Goal: Task Accomplishment & Management: Complete application form

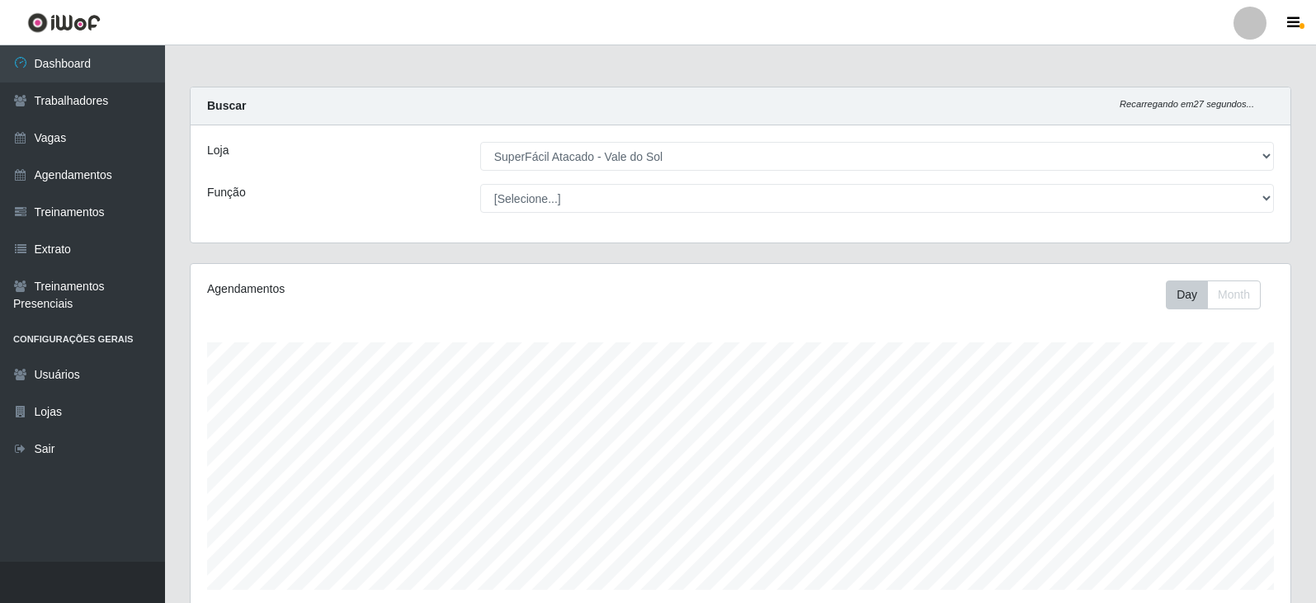
select select "502"
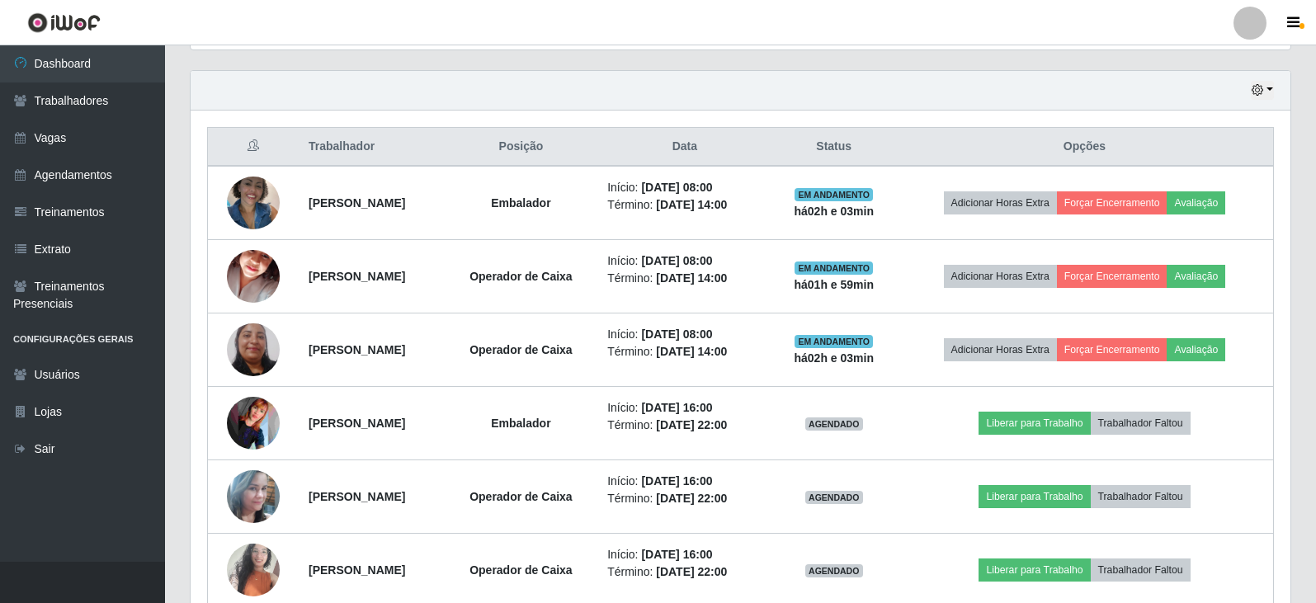
scroll to position [342, 1100]
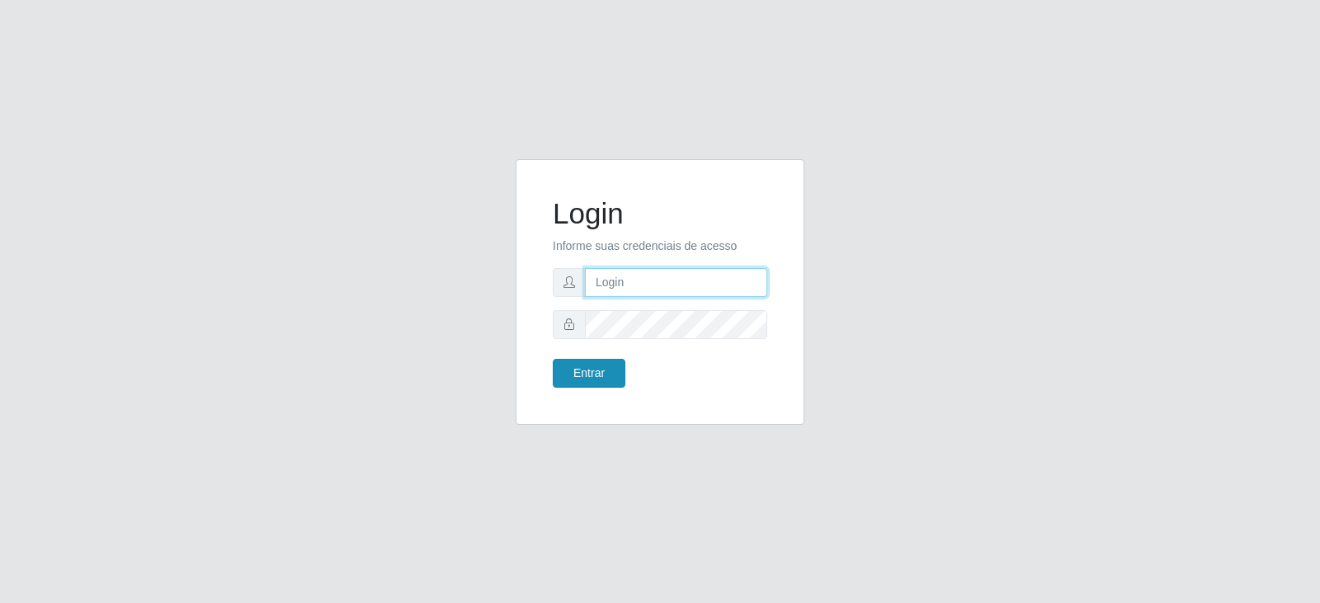
type input "[PERSON_NAME][EMAIL_ADDRESS][DOMAIN_NAME]"
click at [577, 366] on button "Entrar" at bounding box center [589, 373] width 73 height 29
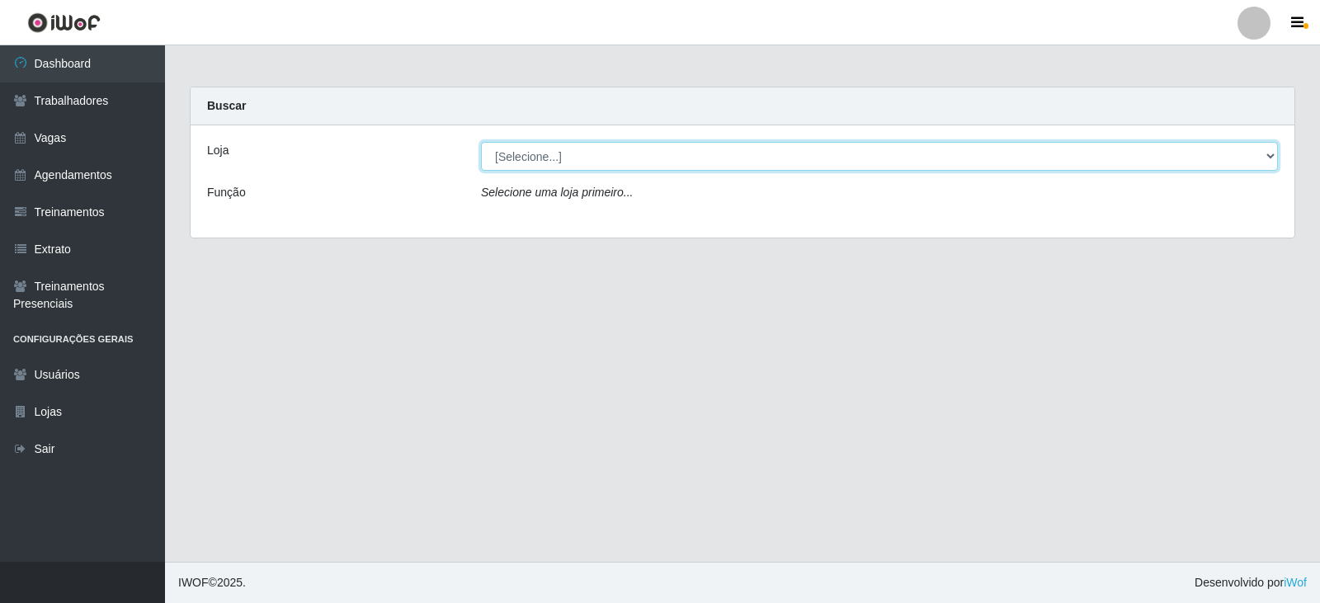
click at [692, 149] on select "[Selecione...] SuperFácil Atacado - Vale do Sol" at bounding box center [879, 156] width 797 height 29
click at [481, 142] on select "[Selecione...] SuperFácil Atacado - Vale do Sol" at bounding box center [879, 156] width 797 height 29
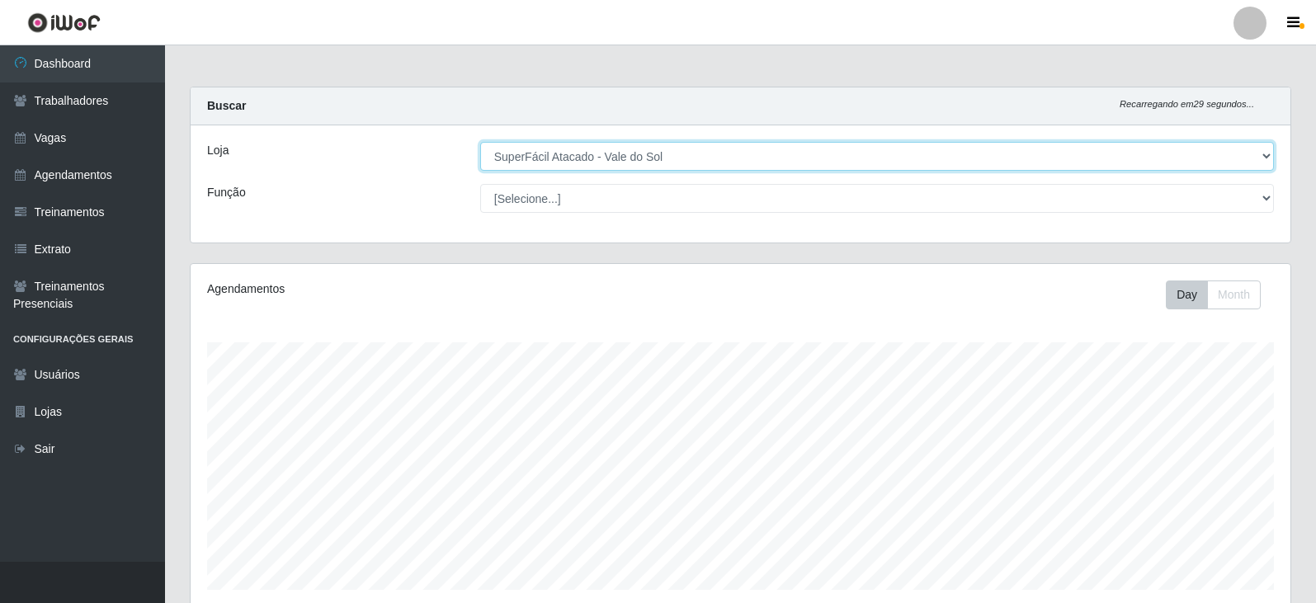
scroll to position [342, 1100]
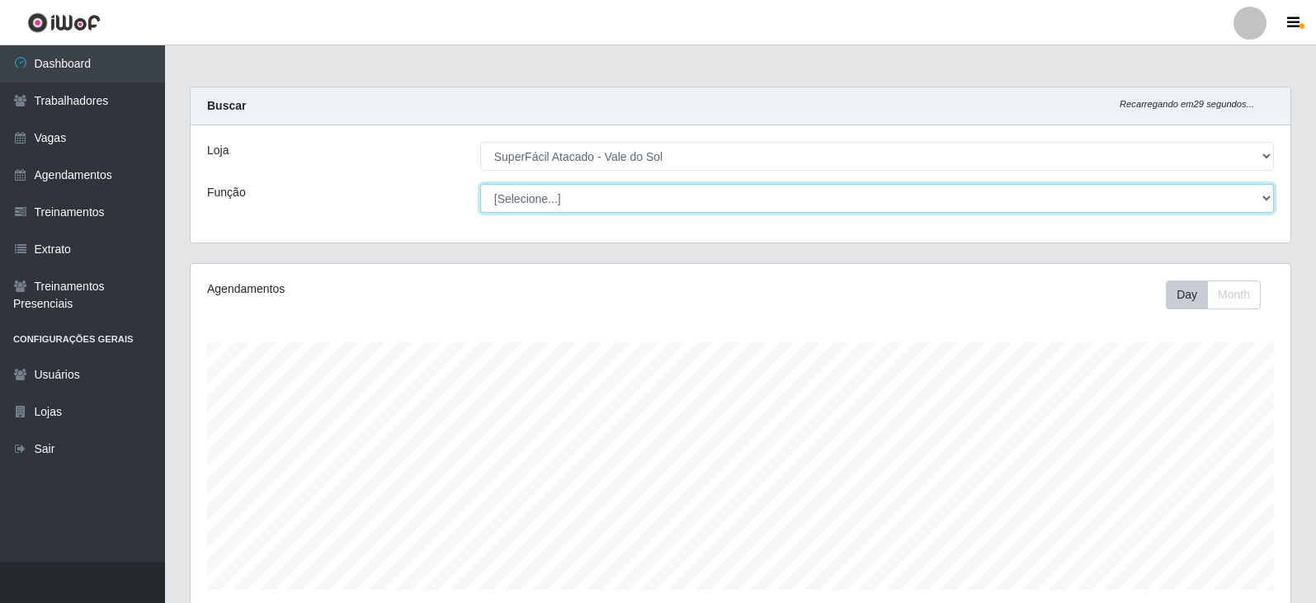
click at [498, 207] on select "[Selecione...] Embalador Embalador + Embalador ++ Operador de Caixa Operador de…" at bounding box center [877, 198] width 794 height 29
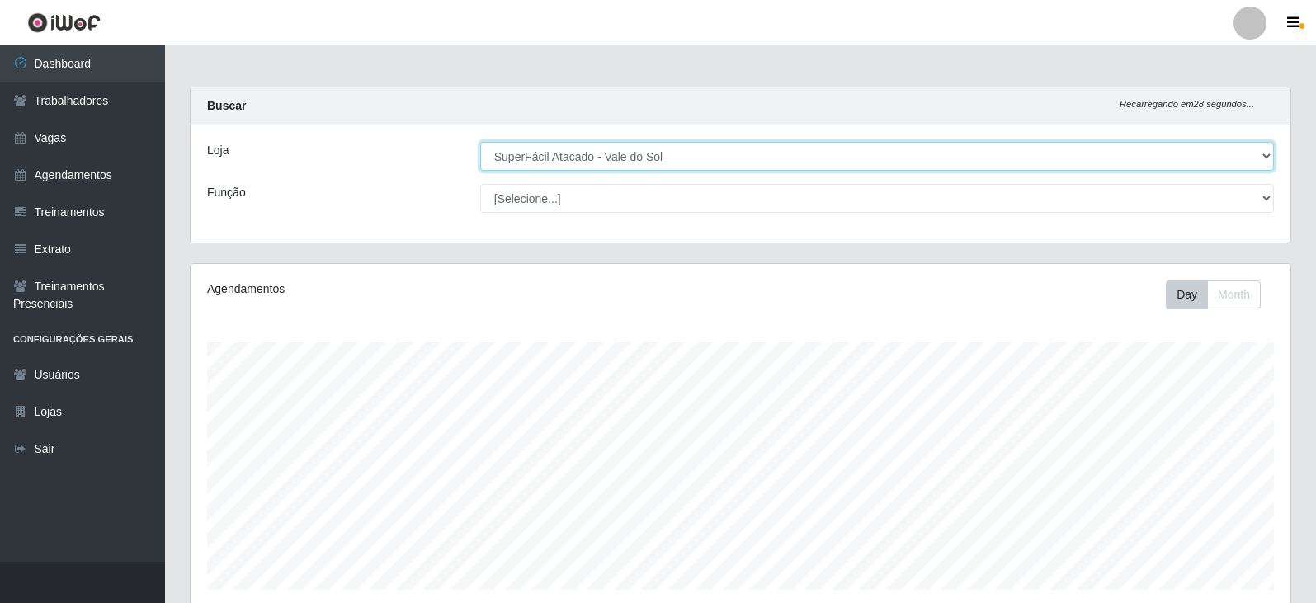
click at [519, 158] on select "[Selecione...] SuperFácil Atacado - Vale do Sol" at bounding box center [877, 156] width 794 height 29
click at [481, 142] on select "[Selecione...] SuperFácil Atacado - Vale do Sol" at bounding box center [877, 156] width 794 height 29
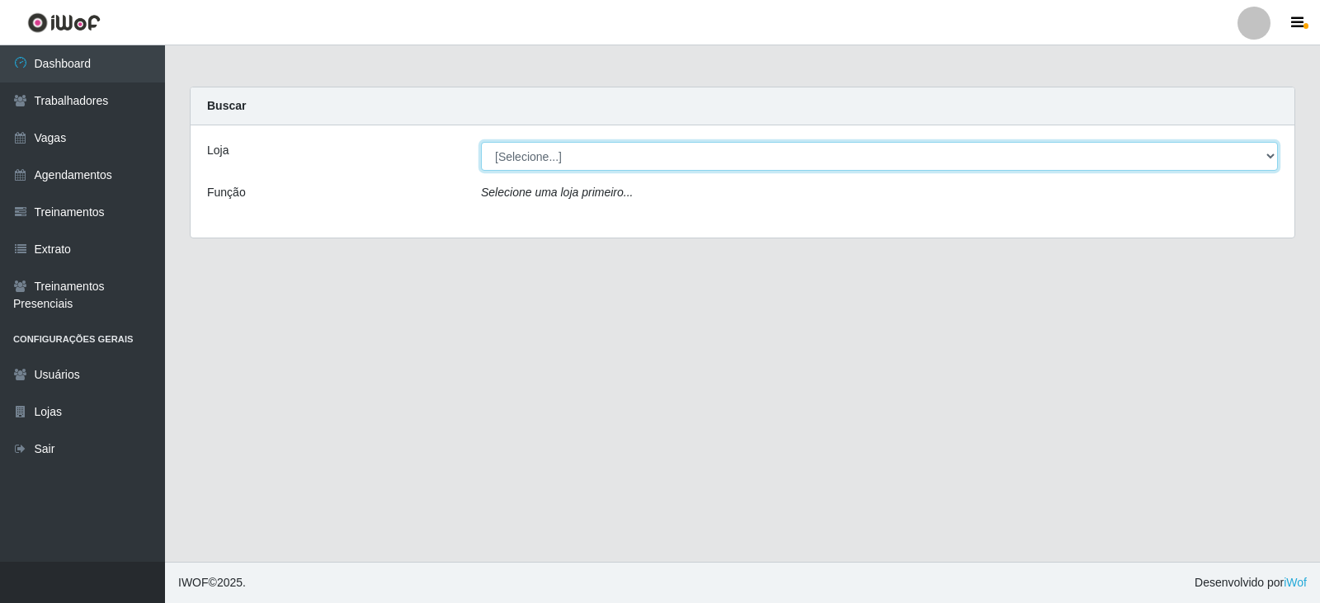
click at [549, 158] on select "[Selecione...] SuperFácil Atacado - Vale do Sol" at bounding box center [879, 156] width 797 height 29
select select "502"
click at [481, 142] on select "[Selecione...] SuperFácil Atacado - Vale do Sol" at bounding box center [879, 156] width 797 height 29
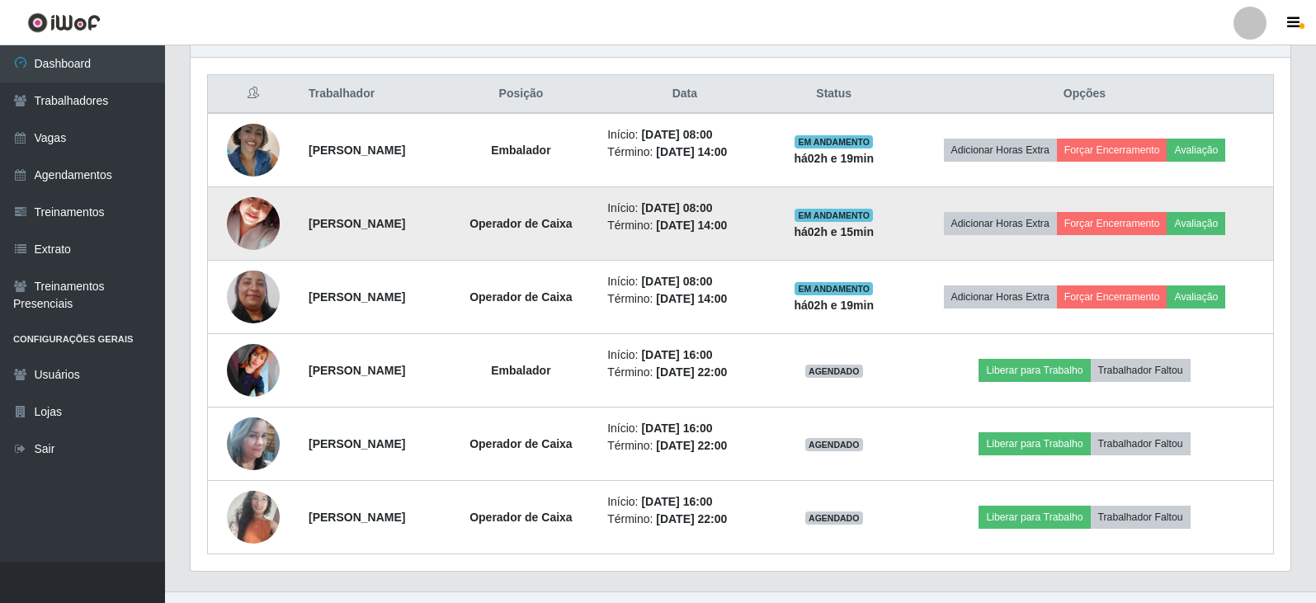
scroll to position [640, 0]
